Goal: Information Seeking & Learning: Learn about a topic

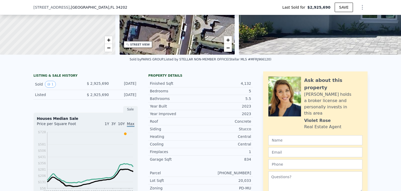
scroll to position [24, 0]
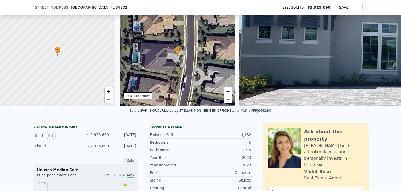
click at [45, 148] on div "Listed" at bounding box center [58, 145] width 46 height 5
click at [49, 139] on button "1" at bounding box center [50, 135] width 11 height 7
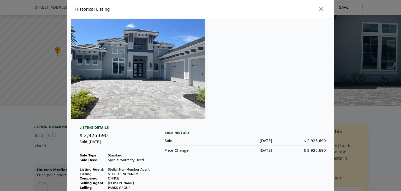
drag, startPoint x: 140, startPoint y: 85, endPoint x: 143, endPoint y: 92, distance: 7.5
click at [140, 85] on img at bounding box center [138, 69] width 134 height 100
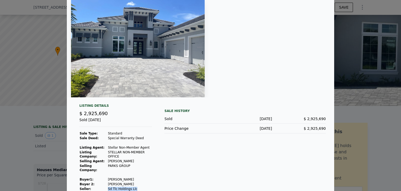
drag, startPoint x: 104, startPoint y: 179, endPoint x: 133, endPoint y: 181, distance: 28.8
click at [133, 186] on tr "Seller : Sd Tlc Holdings Llc" at bounding box center [115, 188] width 73 height 5
type input "$ 2,890,000"
type input "-$ 468,748"
drag, startPoint x: 106, startPoint y: 157, endPoint x: 124, endPoint y: 157, distance: 17.8
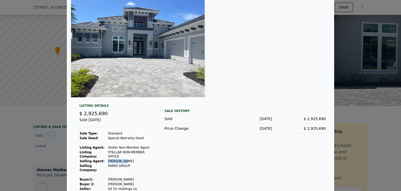
click at [124, 159] on td "[PERSON_NAME]" at bounding box center [130, 161] width 44 height 5
drag, startPoint x: 114, startPoint y: 157, endPoint x: 122, endPoint y: 159, distance: 8.6
click at [122, 163] on td "PARKS GROUP" at bounding box center [130, 167] width 44 height 9
drag, startPoint x: 106, startPoint y: 161, endPoint x: 128, endPoint y: 161, distance: 22.2
click at [128, 163] on td "PARKS GROUP" at bounding box center [130, 167] width 44 height 9
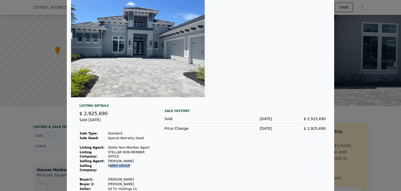
click at [120, 163] on td "PARKS GROUP" at bounding box center [130, 167] width 44 height 9
drag, startPoint x: 106, startPoint y: 161, endPoint x: 121, endPoint y: 160, distance: 14.6
click at [121, 163] on td "PARKS GROUP" at bounding box center [130, 167] width 44 height 9
click at [110, 163] on td "PARKS GROUP" at bounding box center [130, 167] width 44 height 9
drag, startPoint x: 106, startPoint y: 161, endPoint x: 127, endPoint y: 161, distance: 20.9
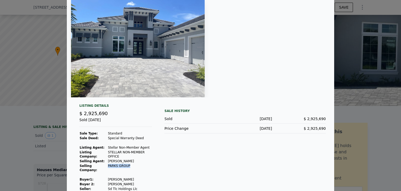
click at [127, 163] on td "PARKS GROUP" at bounding box center [130, 167] width 44 height 9
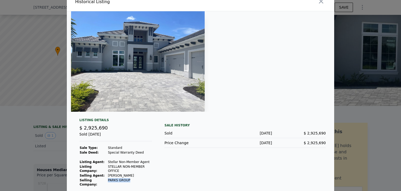
scroll to position [0, 0]
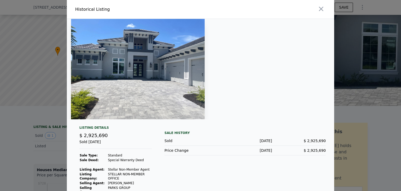
click at [20, 129] on div at bounding box center [200, 95] width 401 height 191
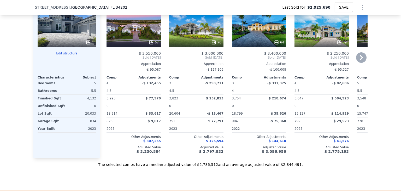
scroll to position [470, 0]
